Goal: Task Accomplishment & Management: Manage account settings

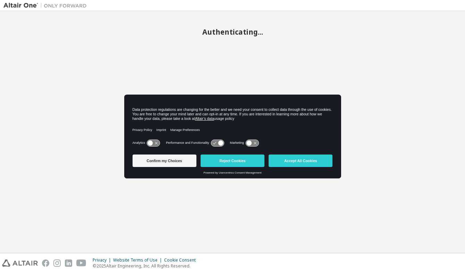
click at [307, 163] on button "Accept All Cookies" at bounding box center [300, 161] width 64 height 12
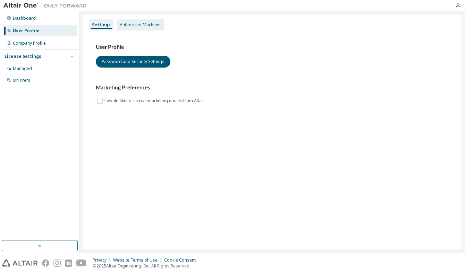
click at [149, 24] on div "Authorized Machines" at bounding box center [141, 25] width 42 height 6
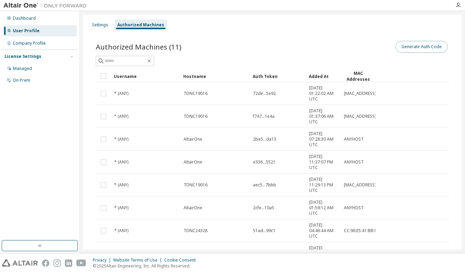
click at [410, 48] on button "Generate Auth Code" at bounding box center [421, 47] width 52 height 12
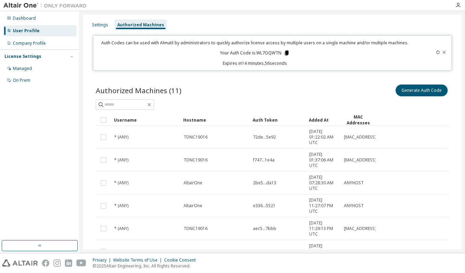
click at [285, 54] on icon at bounding box center [287, 53] width 4 height 5
click at [460, 5] on icon "button" at bounding box center [458, 5] width 6 height 6
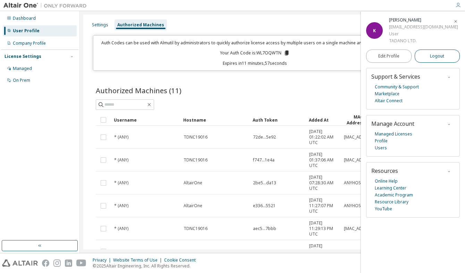
click at [432, 56] on span "Logout" at bounding box center [437, 56] width 14 height 7
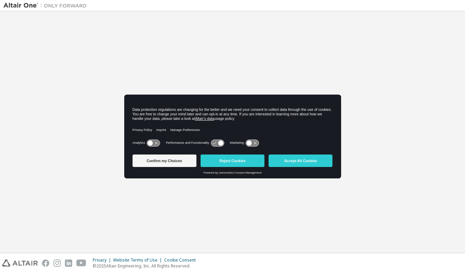
click at [310, 163] on button "Accept All Cookies" at bounding box center [300, 161] width 64 height 12
